Goal: Task Accomplishment & Management: Manage account settings

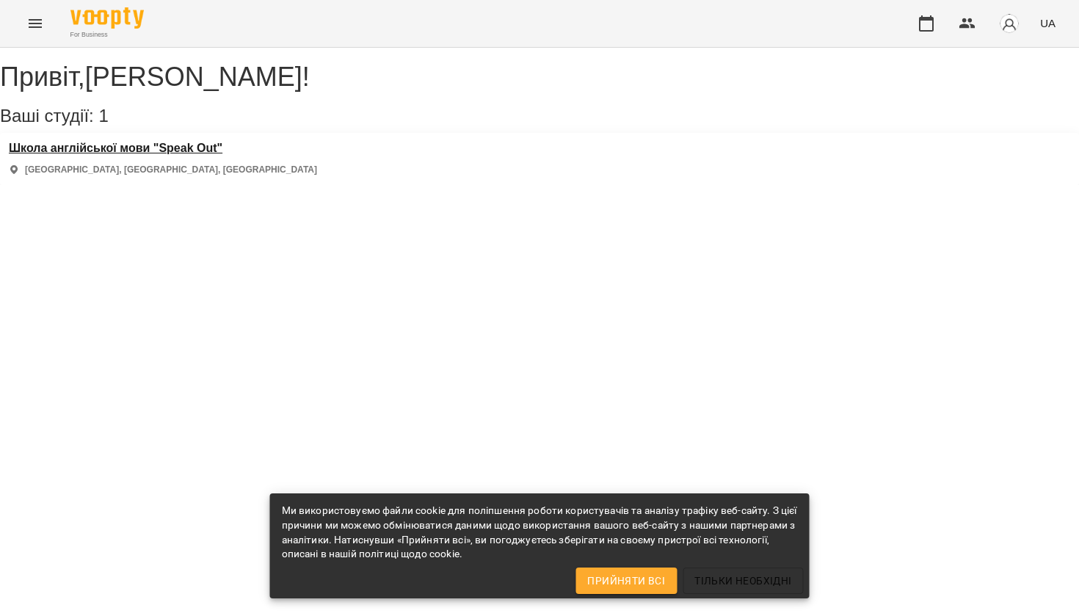
click at [198, 155] on h3 "Школа англійської мови "Speak Out"" at bounding box center [163, 148] width 308 height 13
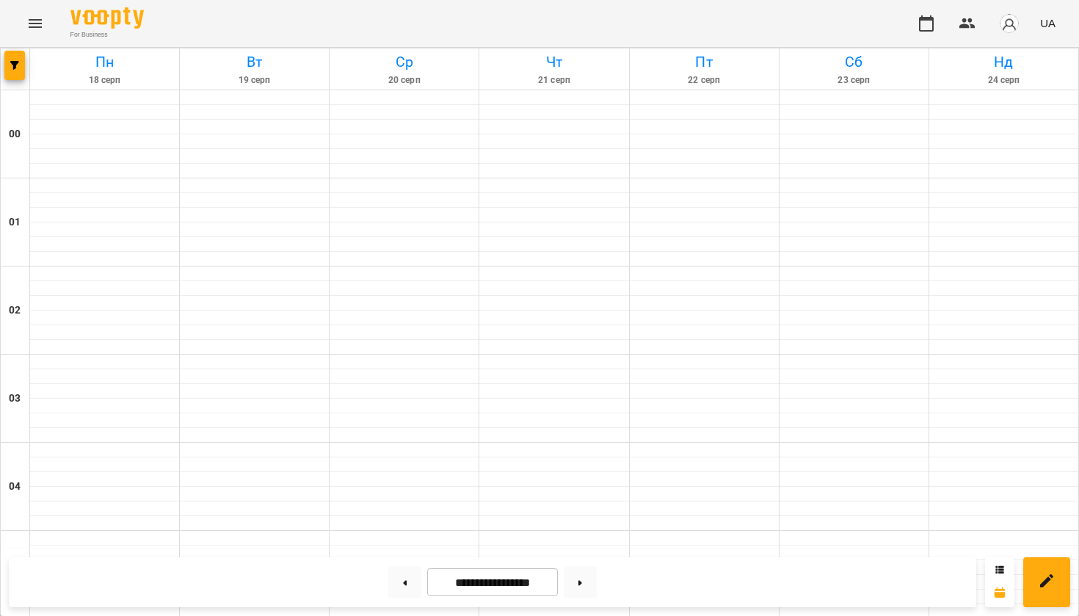
scroll to position [1221, 0]
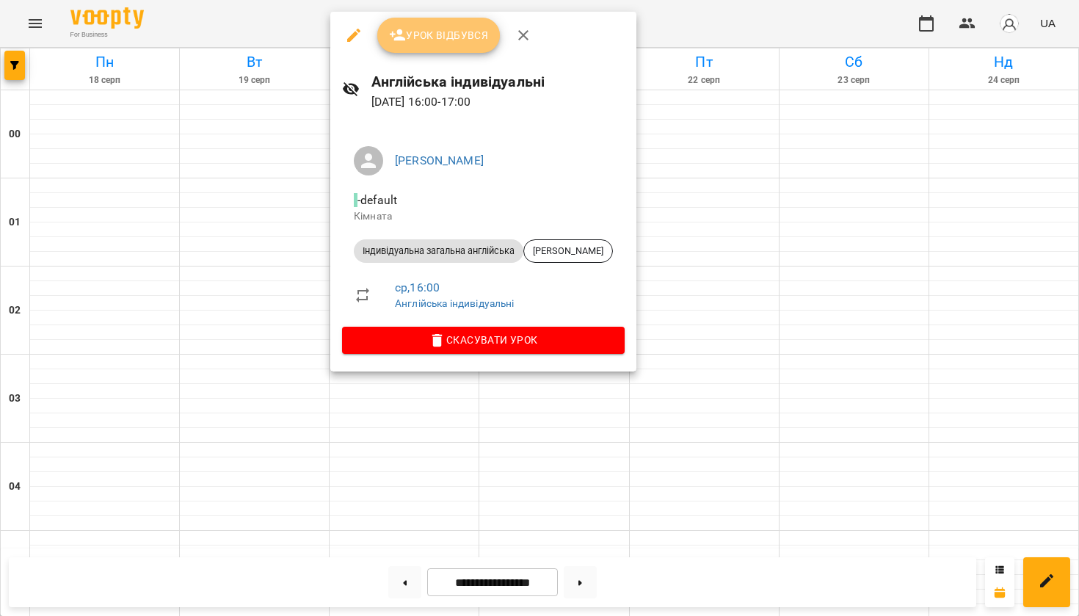
click at [448, 38] on span "Урок відбувся" at bounding box center [439, 35] width 100 height 18
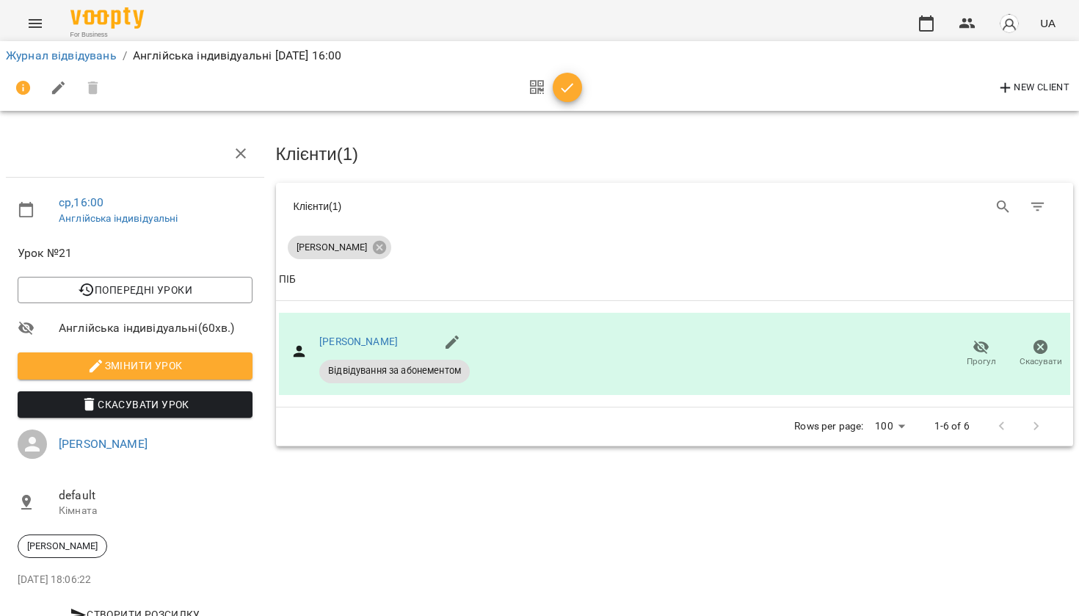
click at [564, 86] on icon "button" at bounding box center [568, 88] width 18 height 18
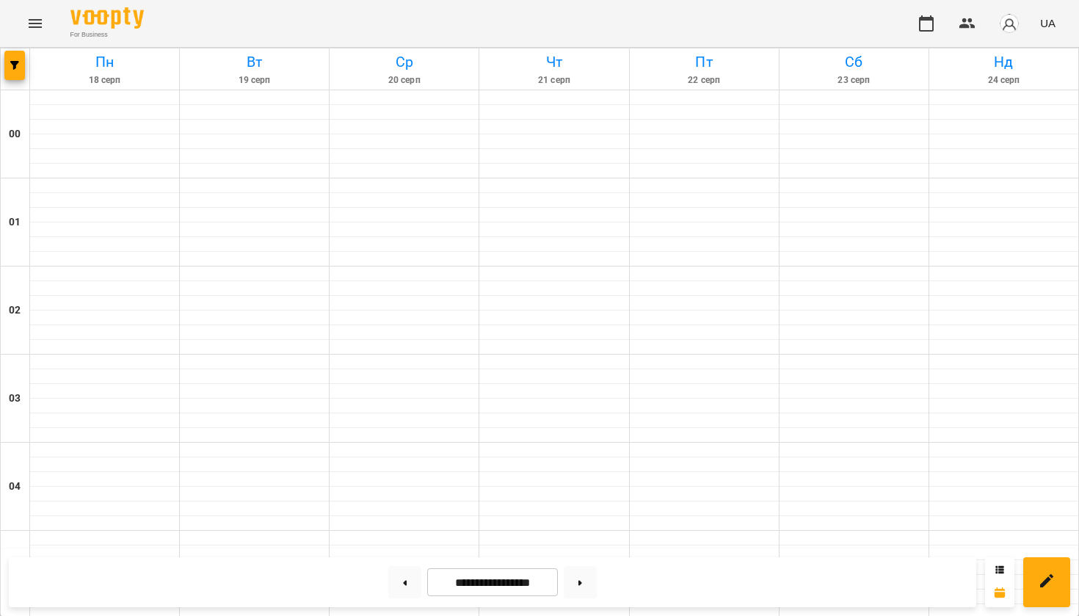
scroll to position [1416, 0]
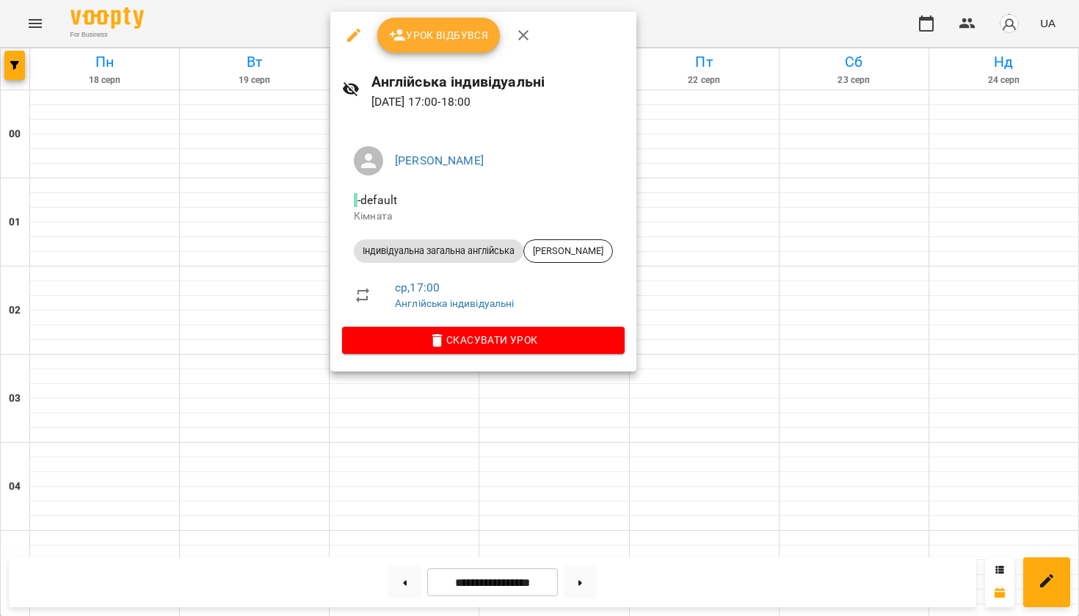
click at [715, 172] on div at bounding box center [539, 308] width 1079 height 616
